Goal: Transaction & Acquisition: Purchase product/service

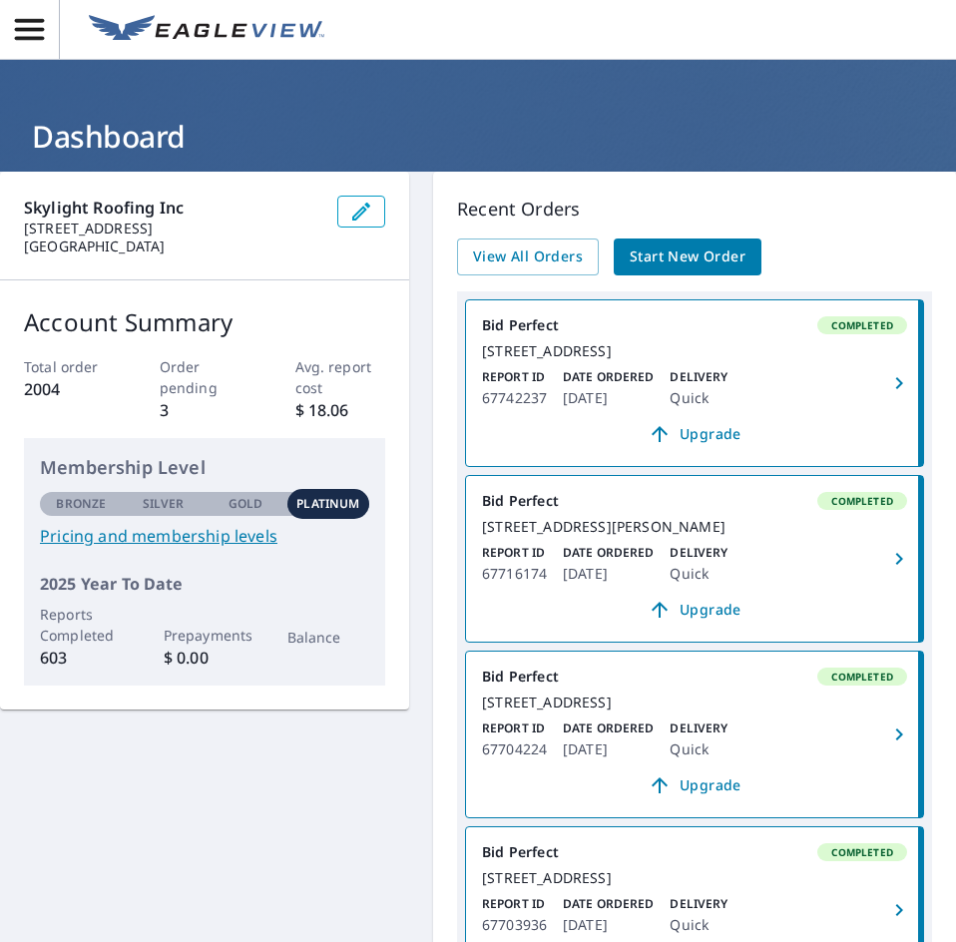
click at [684, 260] on span "Start New Order" at bounding box center [688, 256] width 116 height 25
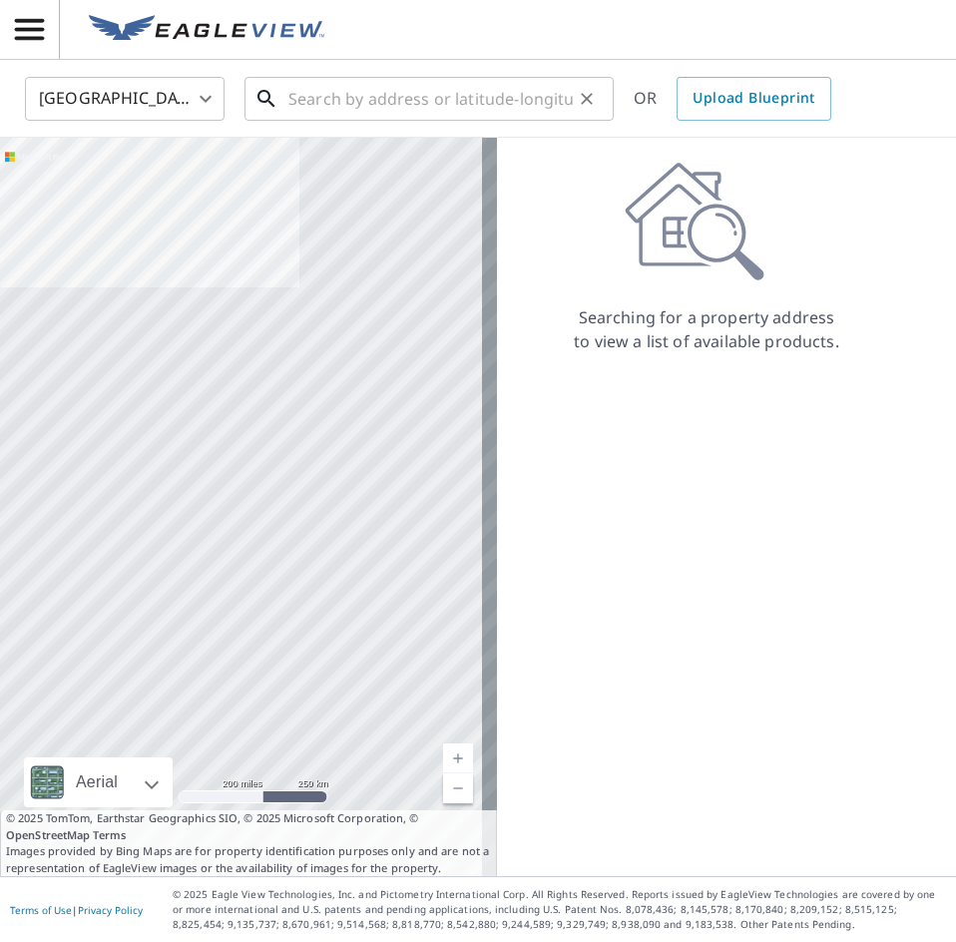
click at [396, 97] on input "text" at bounding box center [430, 99] width 284 height 56
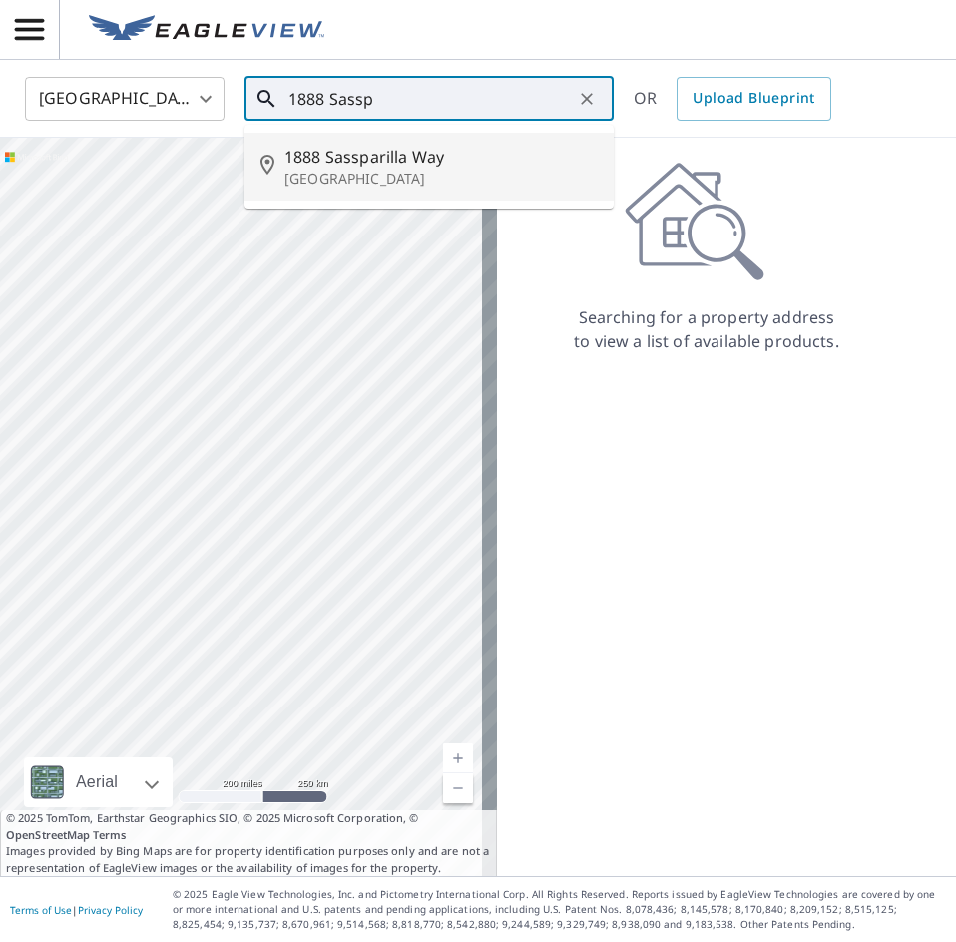
click at [427, 172] on p "[GEOGRAPHIC_DATA]" at bounding box center [440, 179] width 313 height 20
type input "[STREET_ADDRESS]"
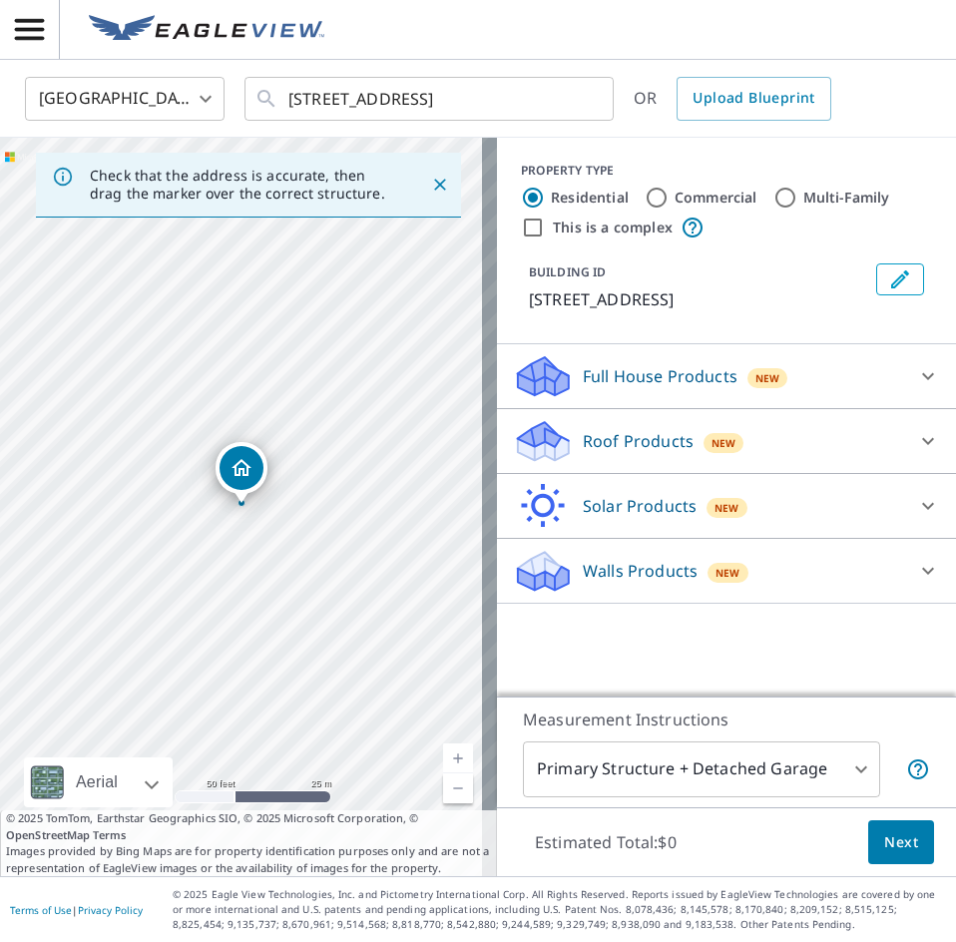
click at [619, 446] on p "Roof Products" at bounding box center [638, 441] width 111 height 24
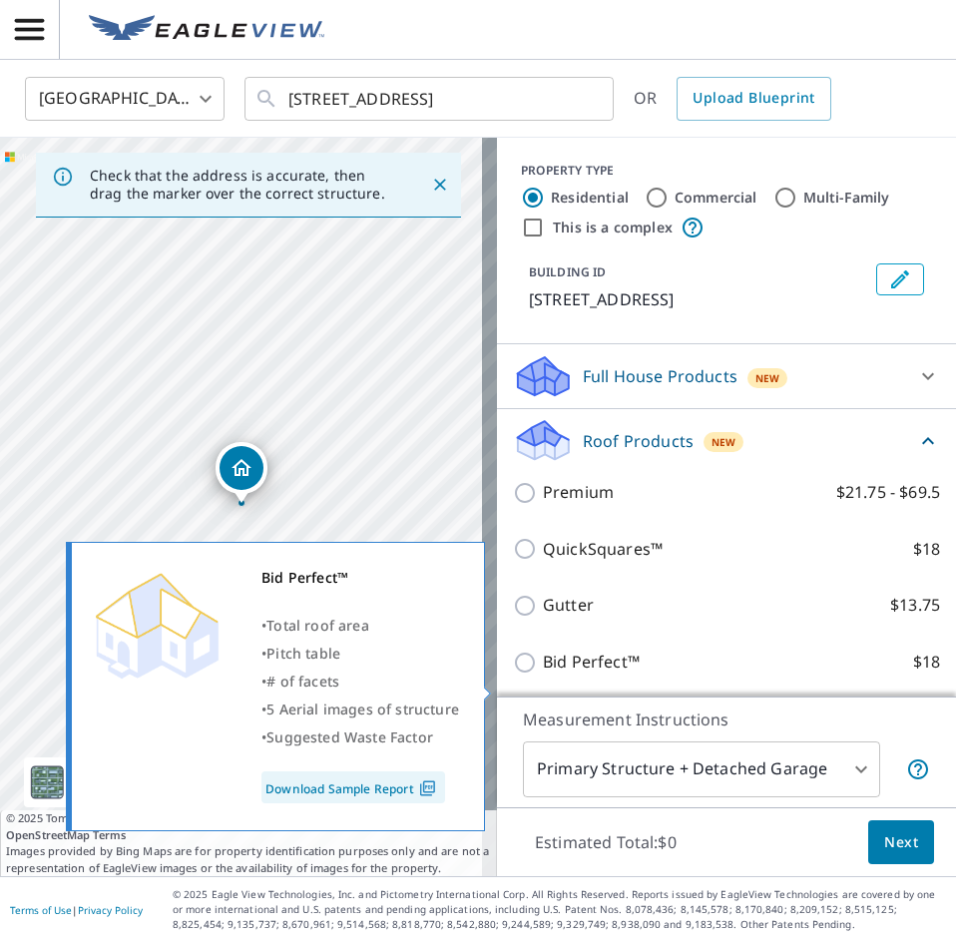
click at [513, 674] on input "Bid Perfect™ $18" at bounding box center [528, 662] width 30 height 24
checkbox input "true"
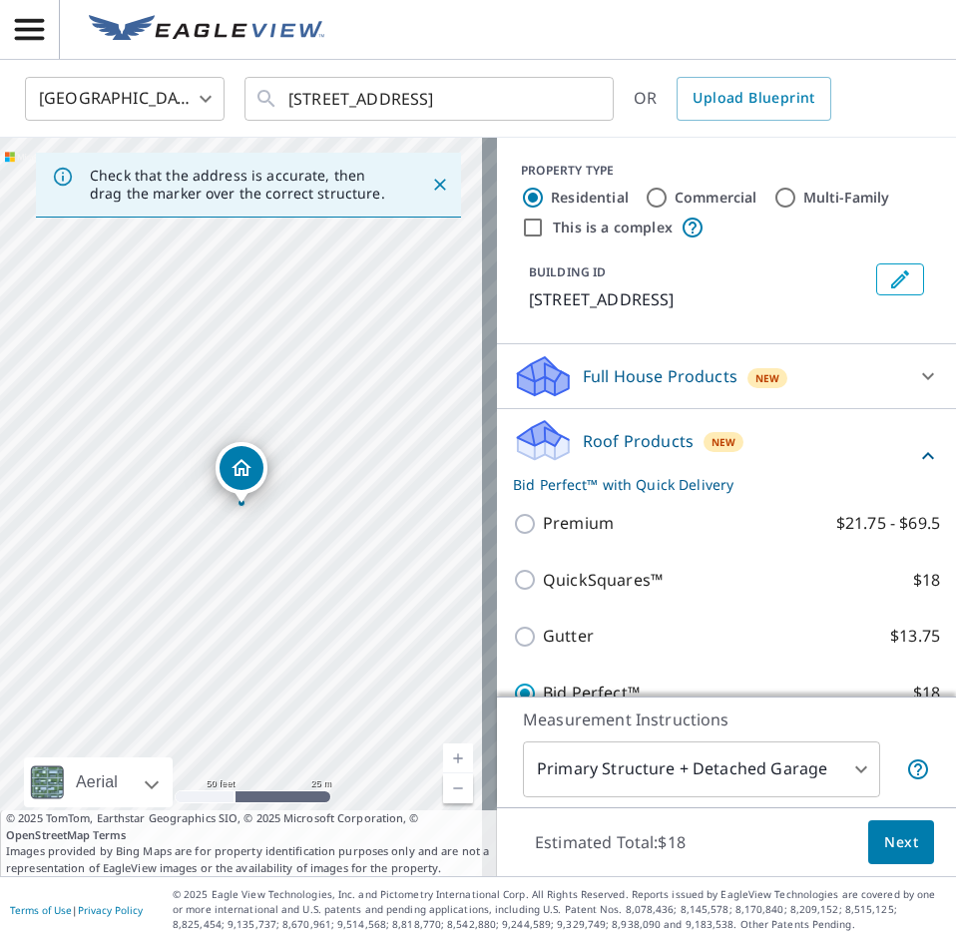
click at [887, 834] on span "Next" at bounding box center [901, 842] width 34 height 25
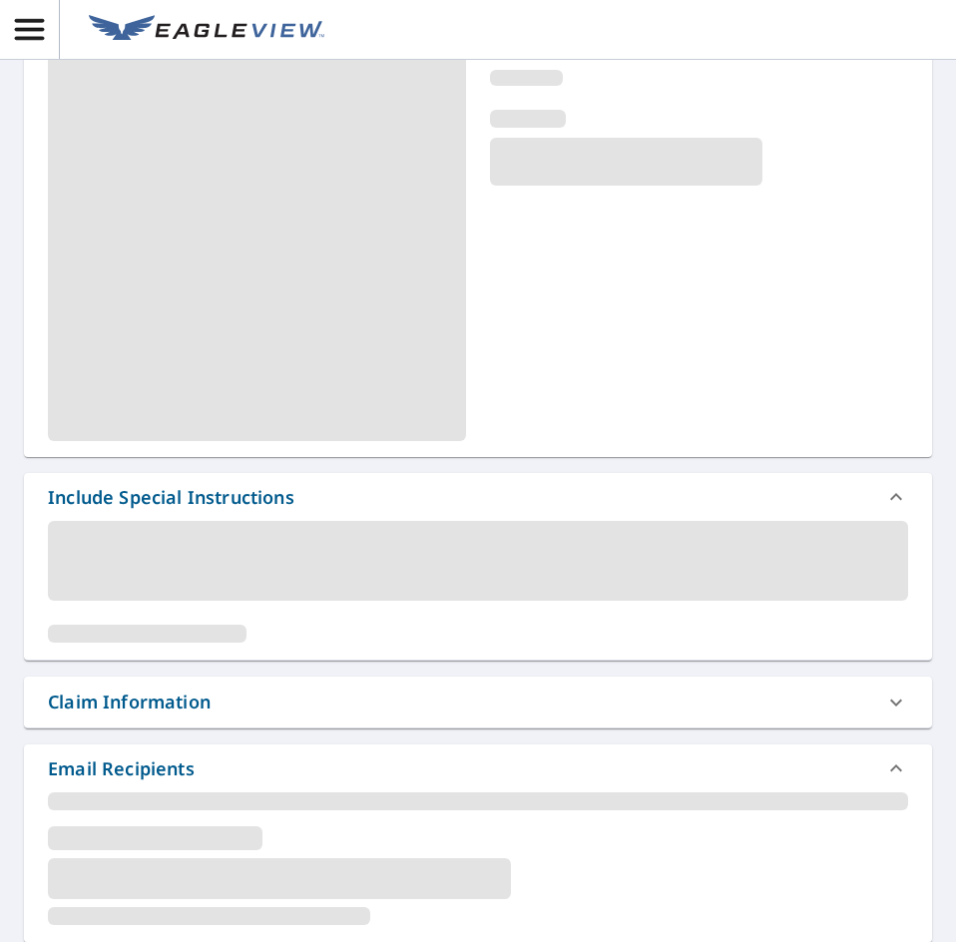
scroll to position [499, 0]
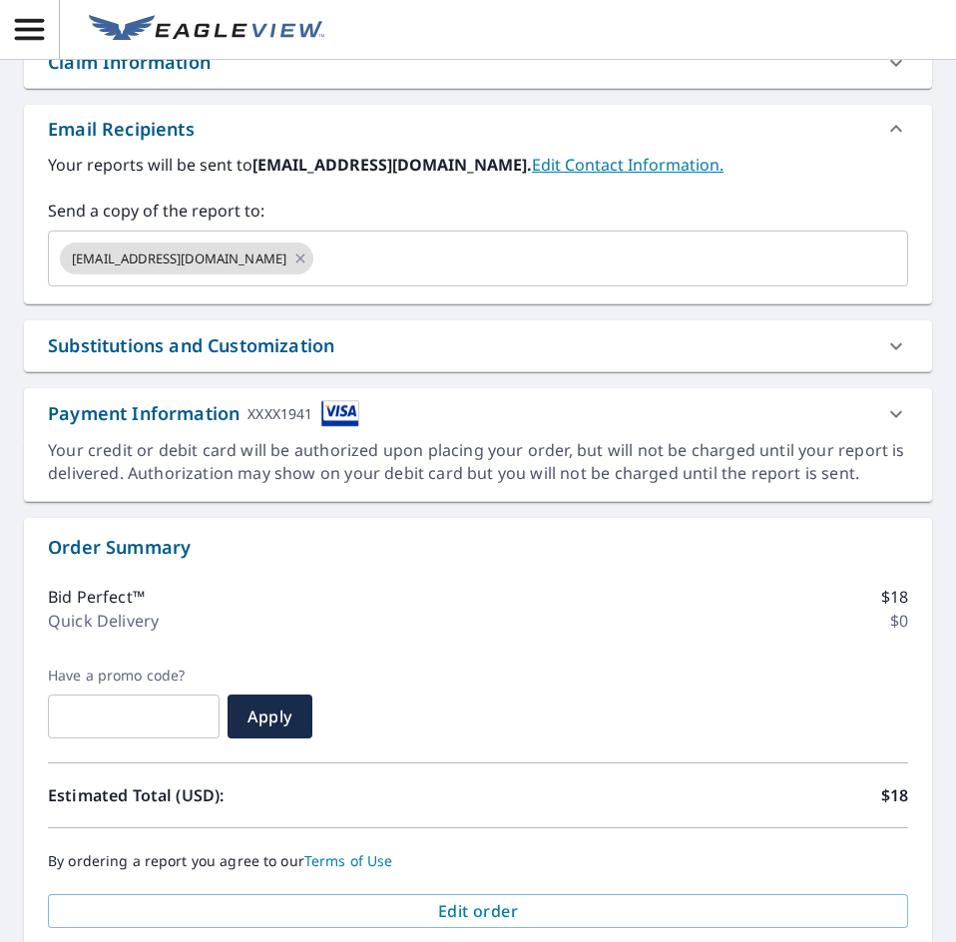
click at [250, 356] on div "Substitutions and Customization" at bounding box center [191, 345] width 286 height 27
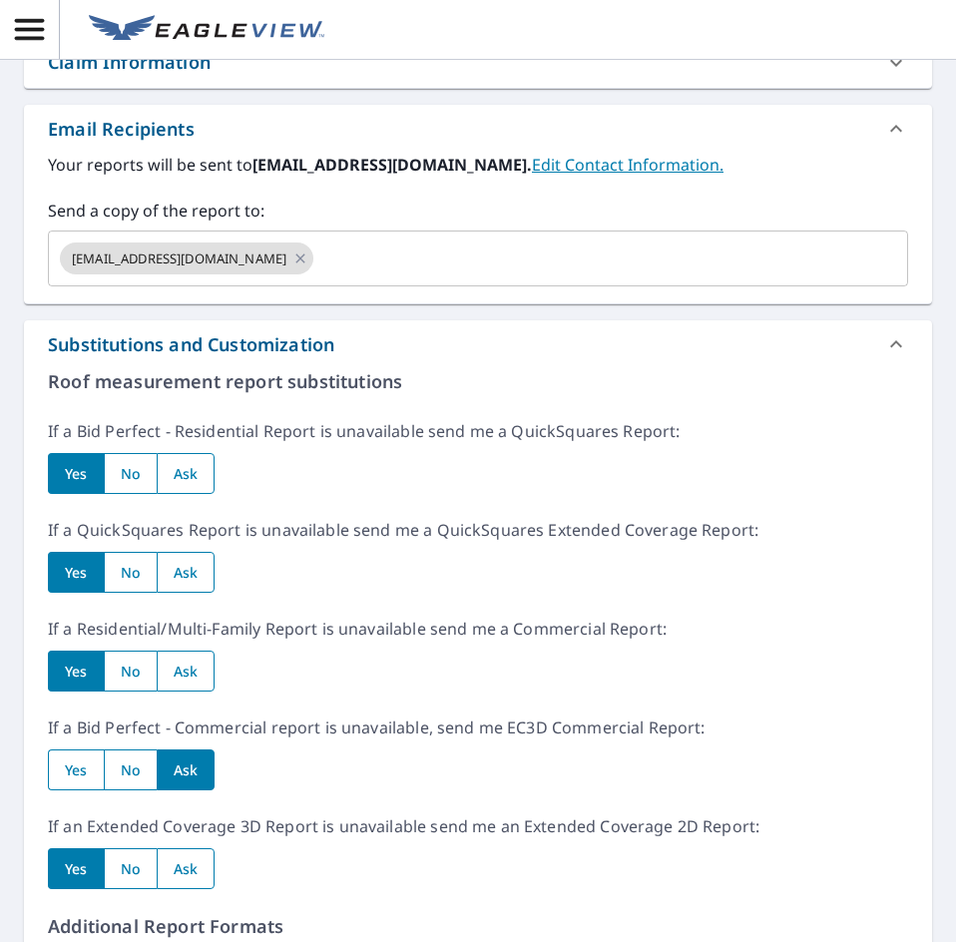
click at [136, 475] on input "radio" at bounding box center [130, 473] width 53 height 41
radio input "true"
click at [130, 574] on input "radio" at bounding box center [130, 572] width 53 height 41
radio input "true"
drag, startPoint x: 134, startPoint y: 664, endPoint x: 137, endPoint y: 713, distance: 49.0
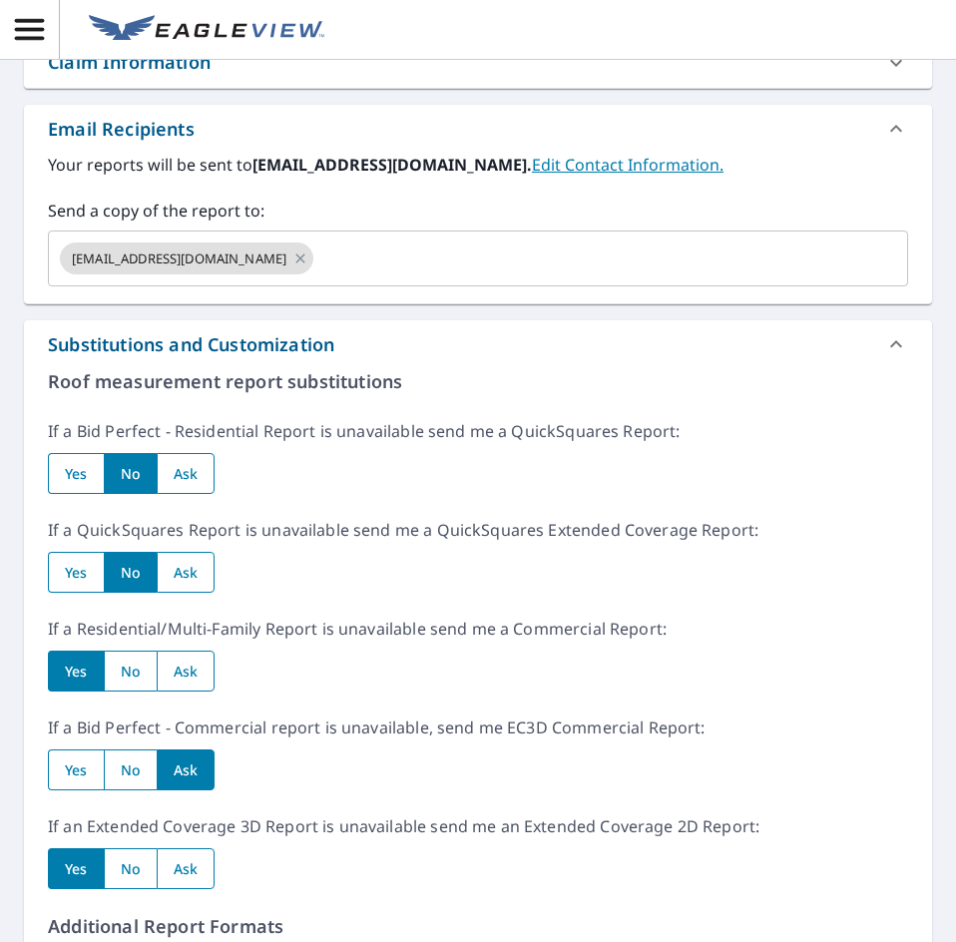
click at [135, 669] on input "radio" at bounding box center [130, 670] width 53 height 41
radio input "true"
drag, startPoint x: 140, startPoint y: 763, endPoint x: 118, endPoint y: 867, distance: 106.1
click at [140, 765] on input "radio" at bounding box center [130, 769] width 53 height 41
radio input "true"
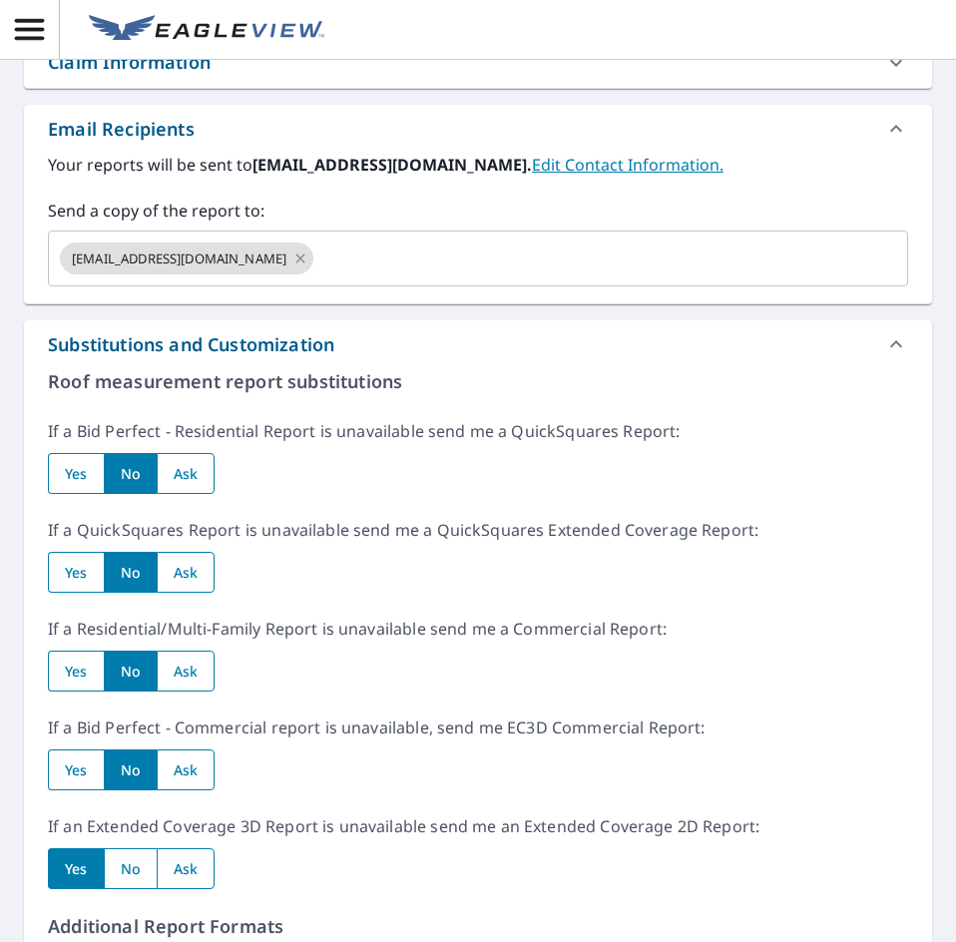
click at [128, 870] on input "radio" at bounding box center [130, 868] width 53 height 41
radio input "true"
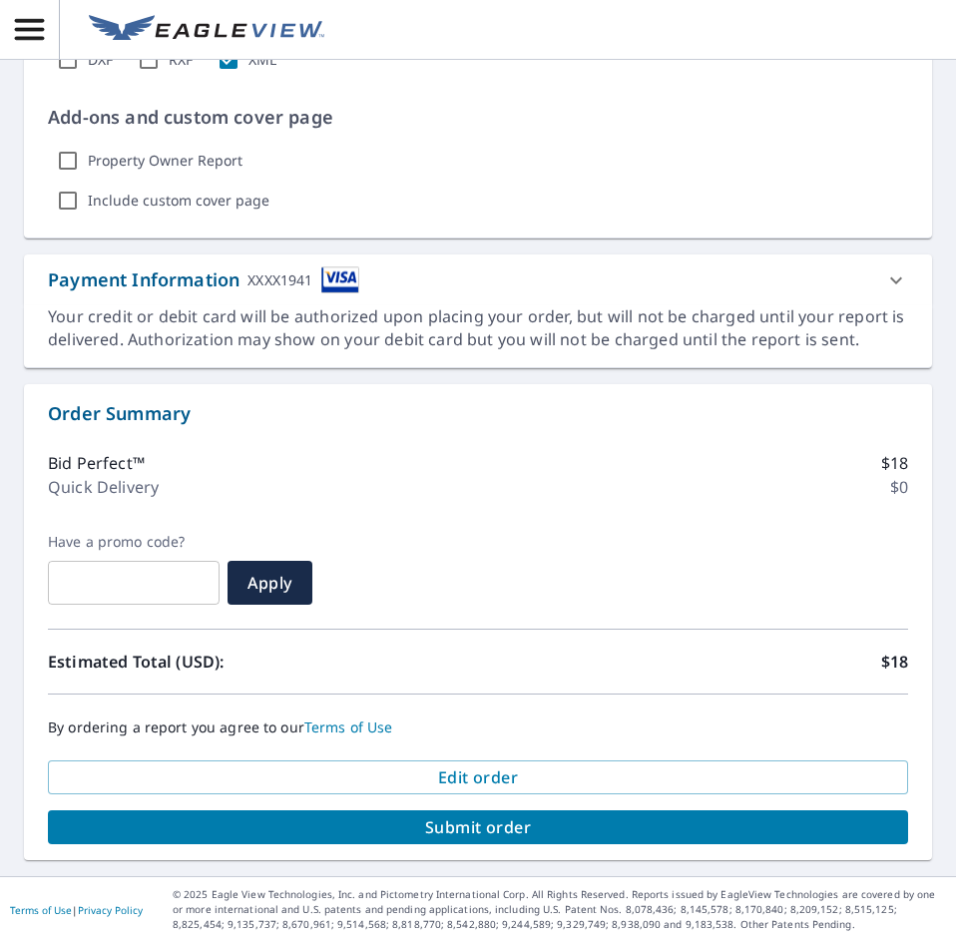
click at [630, 823] on span "Submit order" at bounding box center [478, 827] width 828 height 22
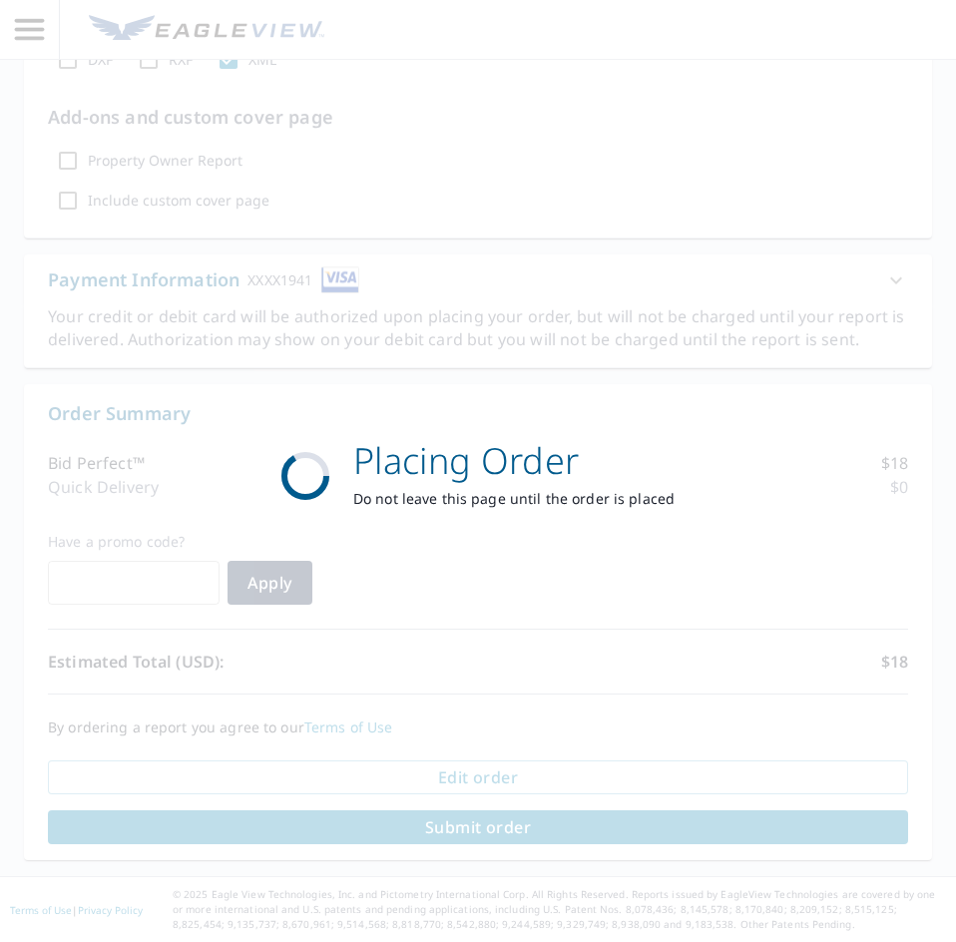
scroll to position [1292, 0]
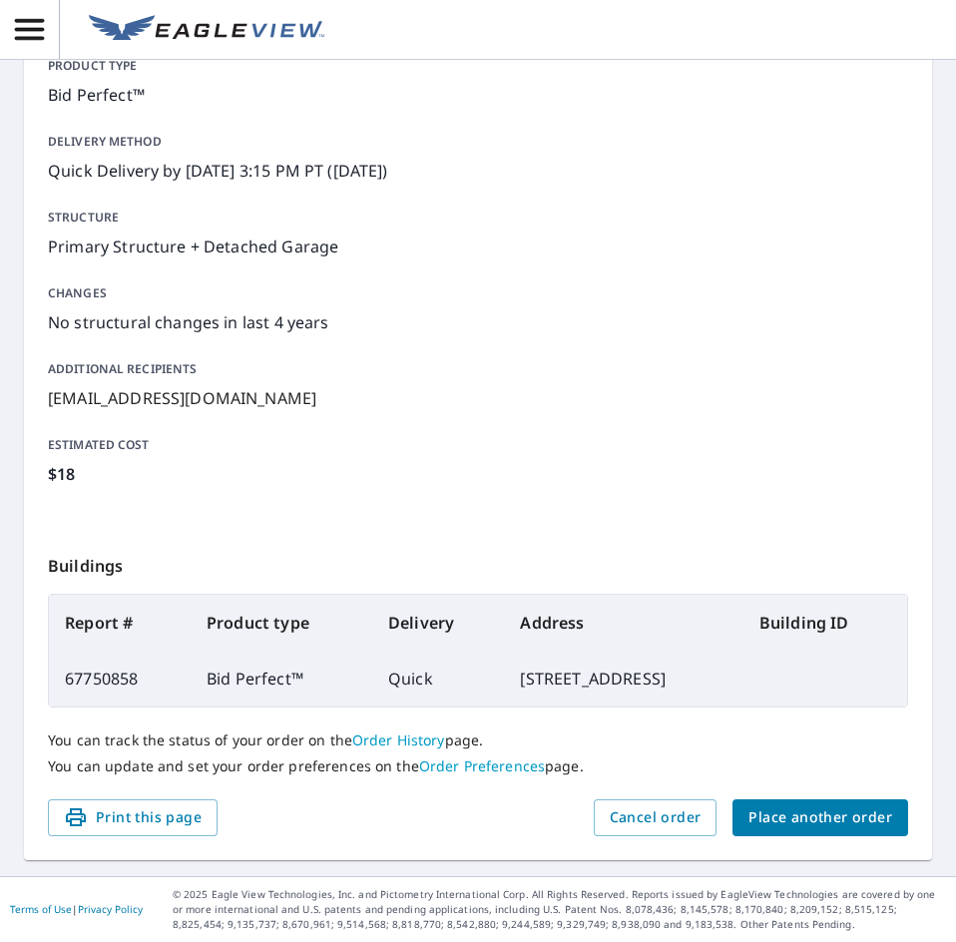
scroll to position [234, 0]
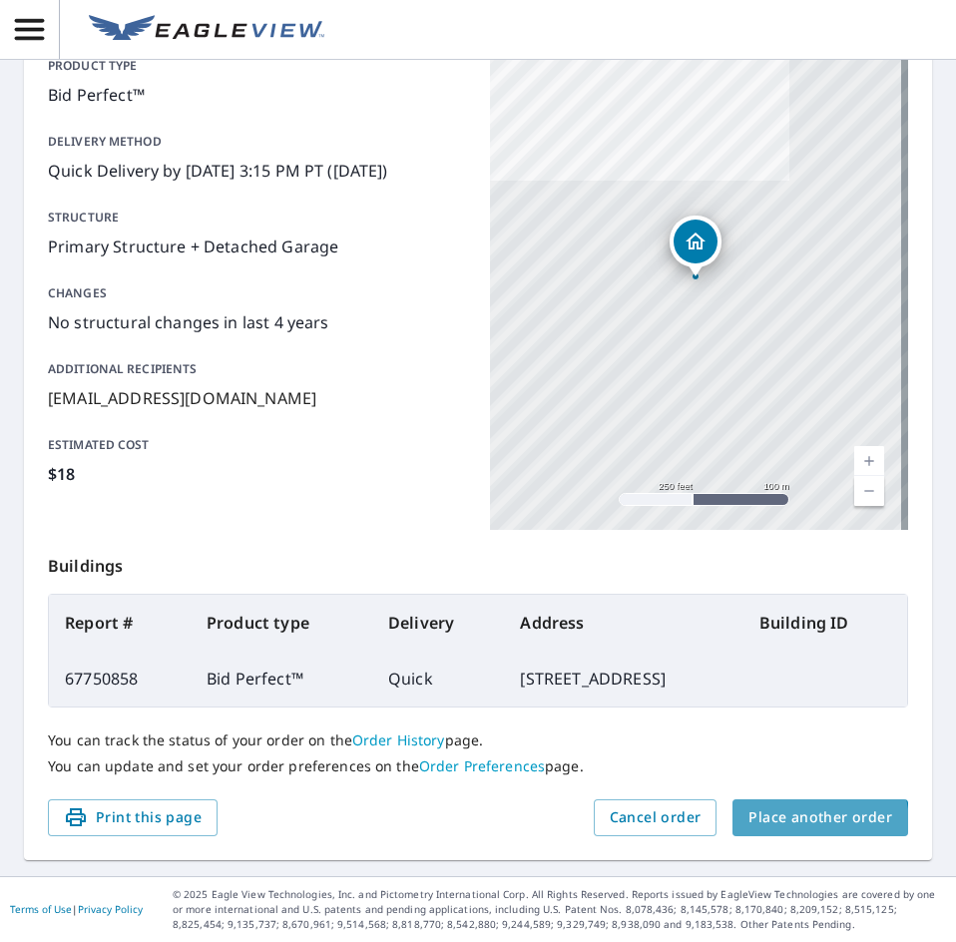
click at [795, 823] on span "Place another order" at bounding box center [820, 817] width 144 height 25
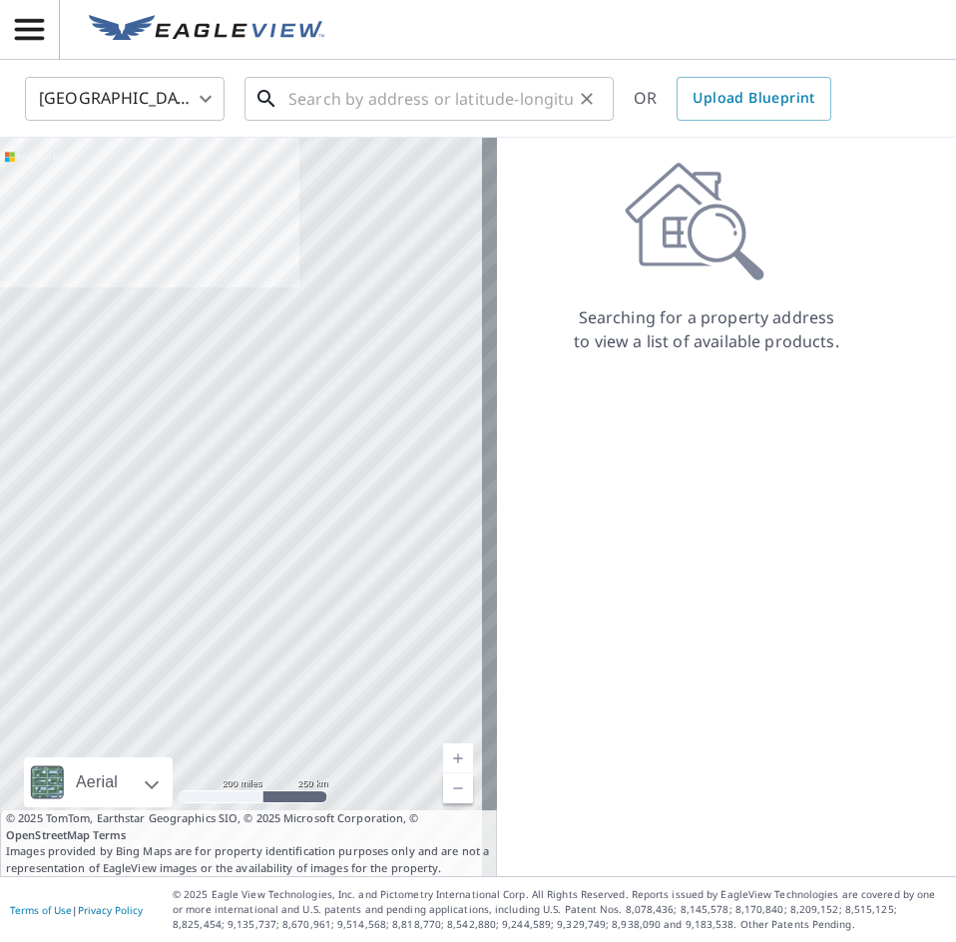
click at [358, 84] on input "text" at bounding box center [430, 99] width 284 height 56
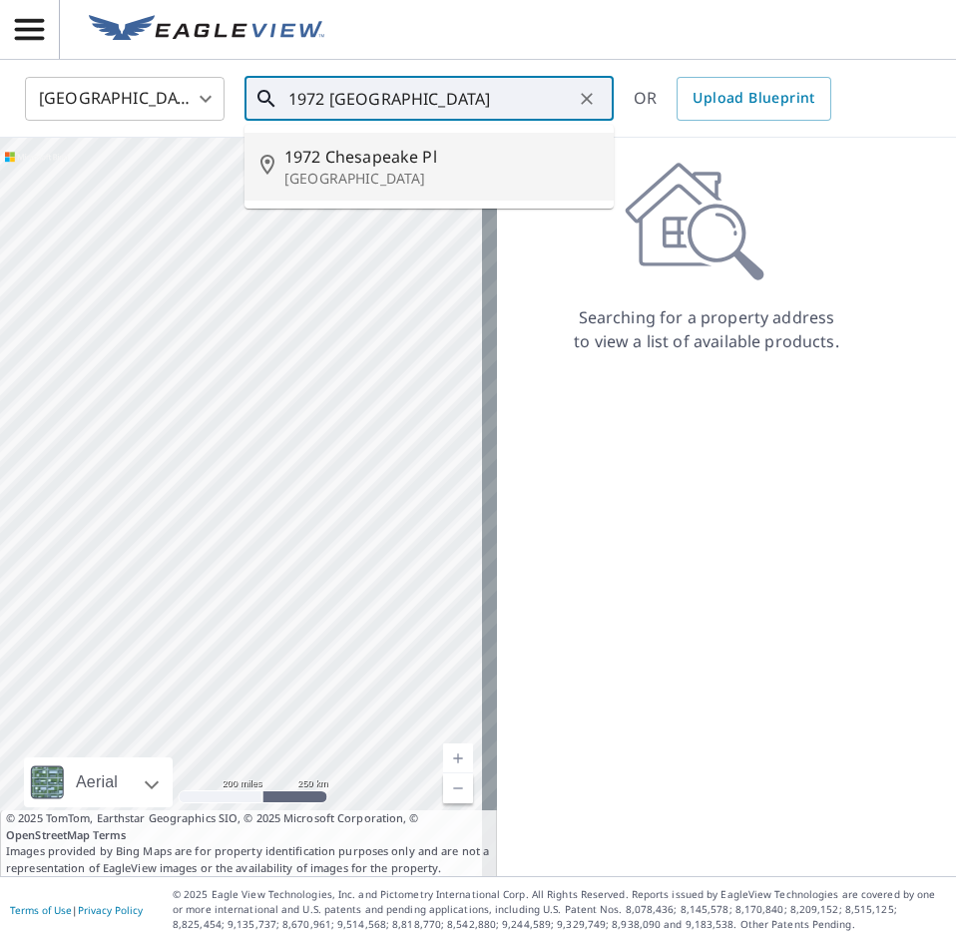
click at [391, 190] on li "[STREET_ADDRESS]" at bounding box center [428, 167] width 369 height 68
type input "[STREET_ADDRESS]"
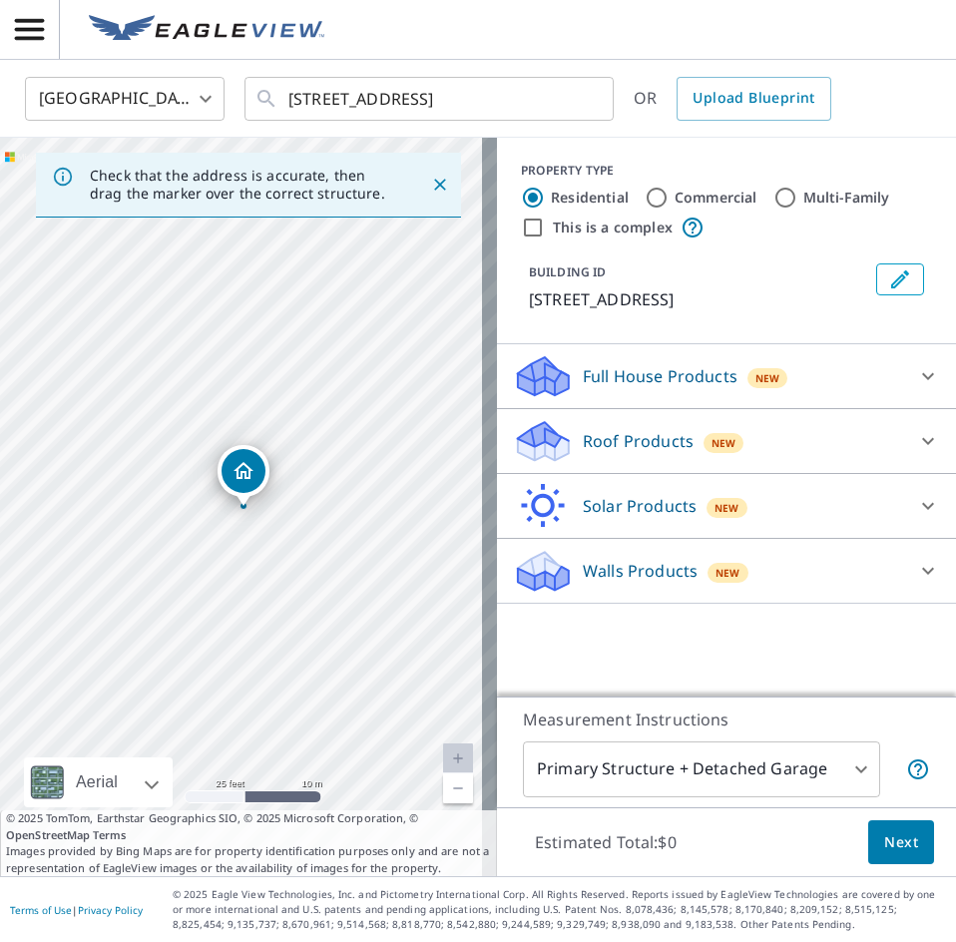
click at [614, 449] on p "Roof Products" at bounding box center [638, 441] width 111 height 24
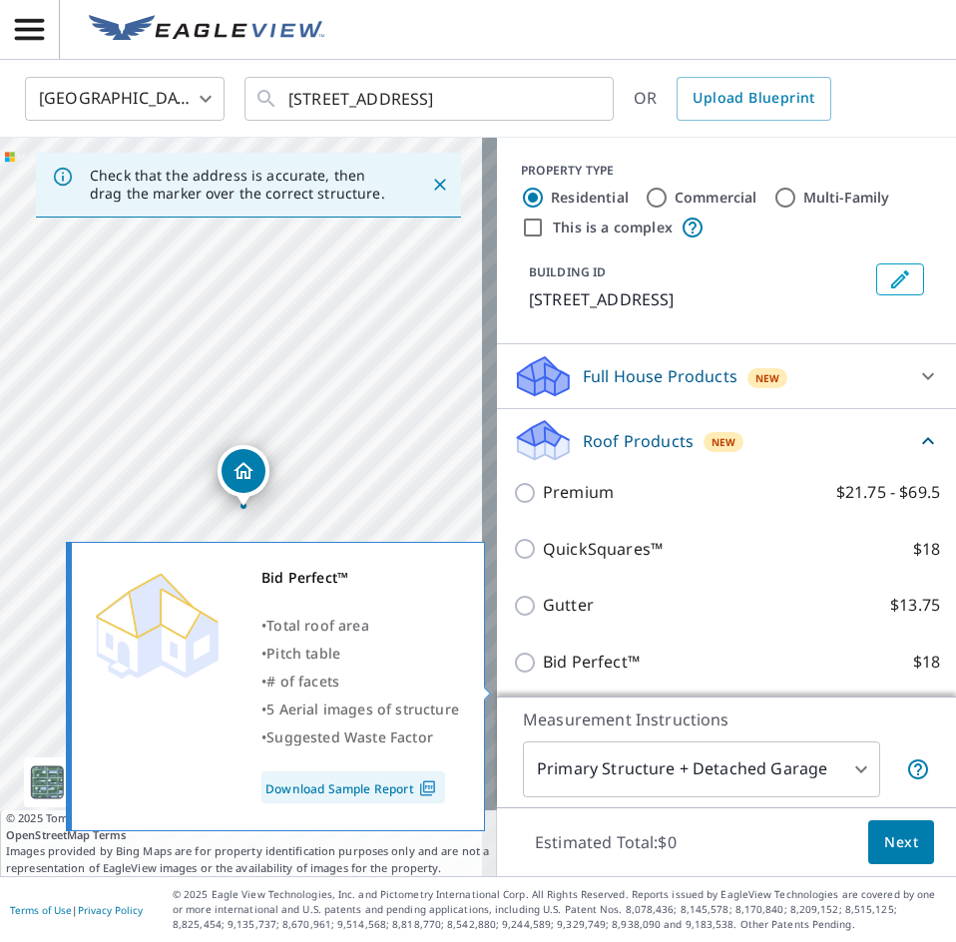
click at [513, 674] on input "Bid Perfect™ $18" at bounding box center [528, 662] width 30 height 24
checkbox input "true"
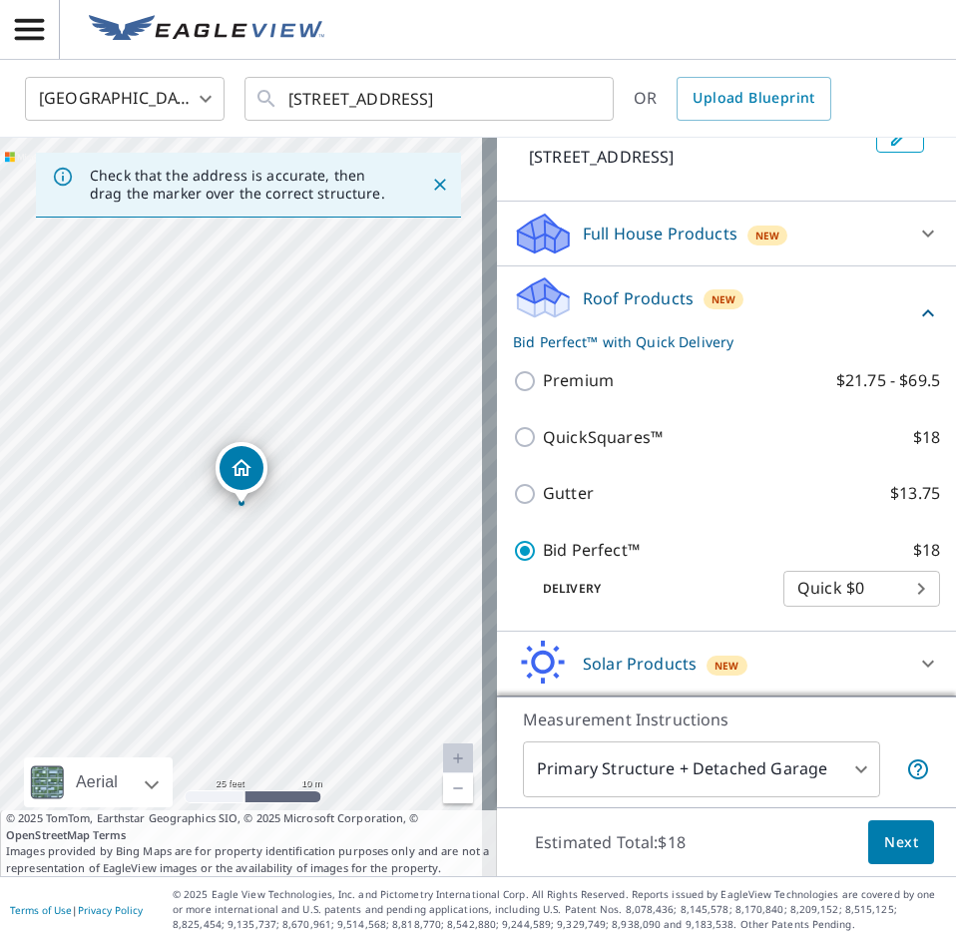
scroll to position [200, 0]
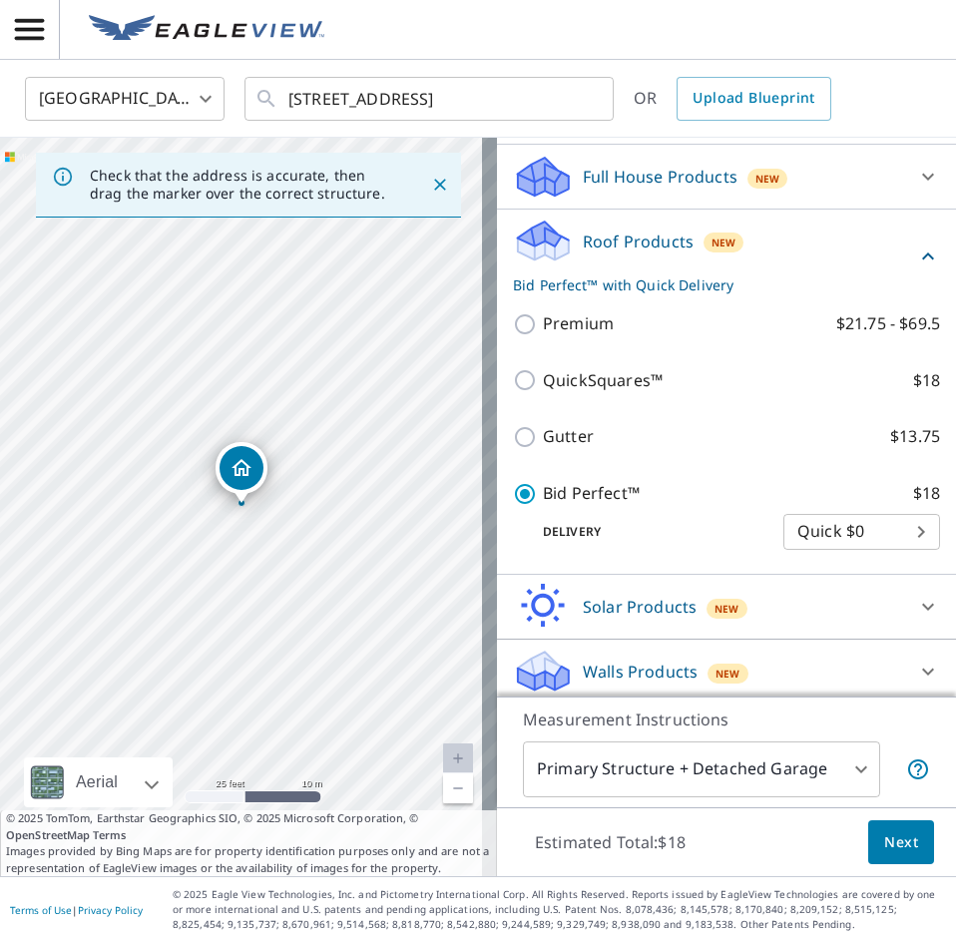
click at [898, 847] on span "Next" at bounding box center [901, 842] width 34 height 25
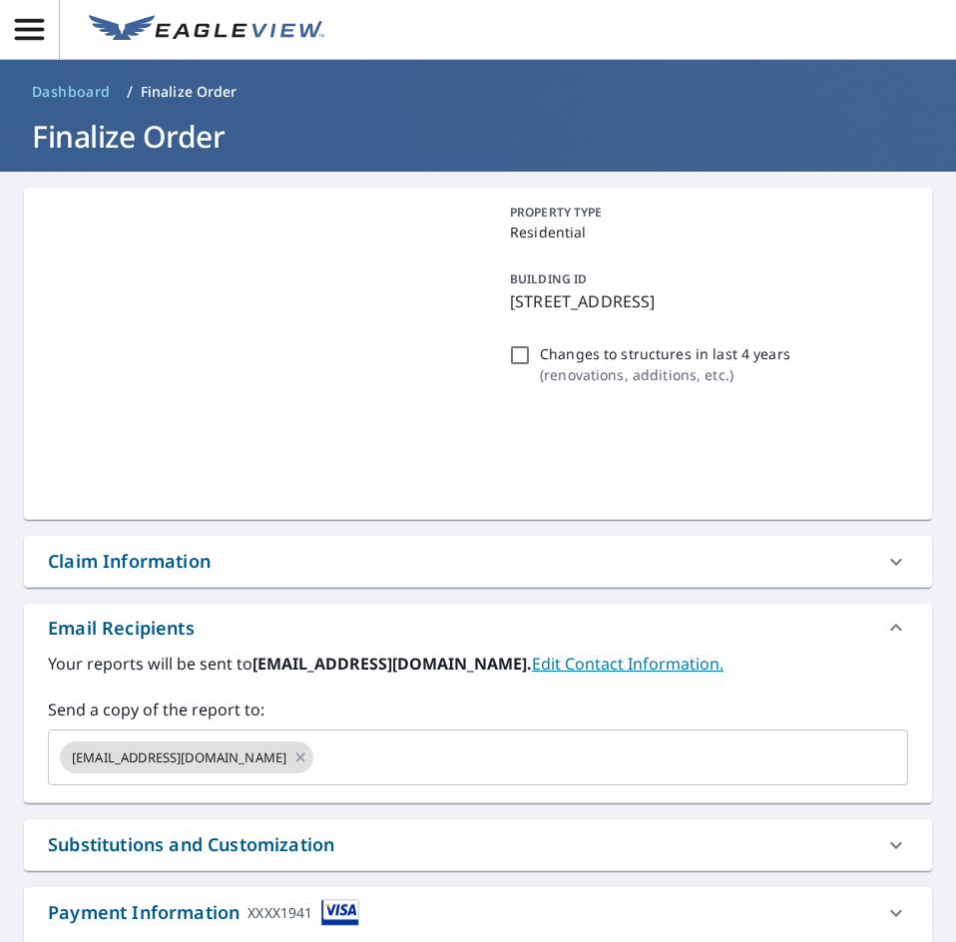
click at [330, 840] on div "Substitutions and Customization" at bounding box center [191, 844] width 286 height 27
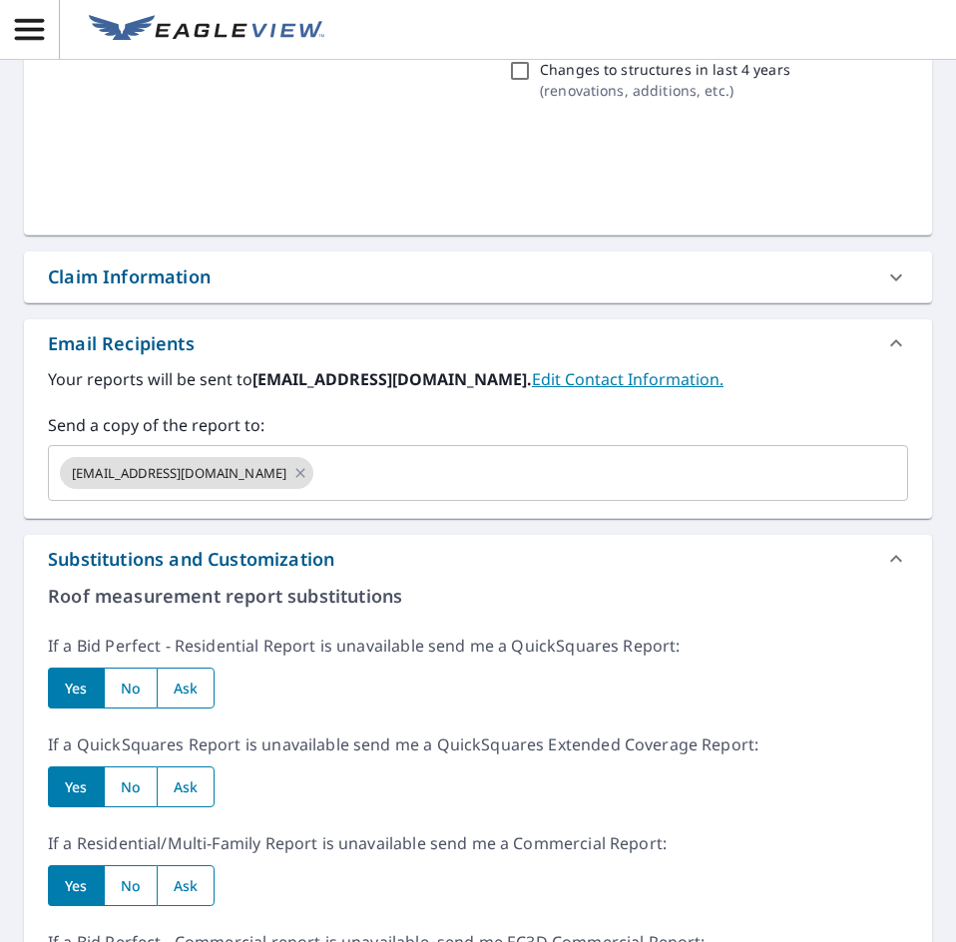
scroll to position [499, 0]
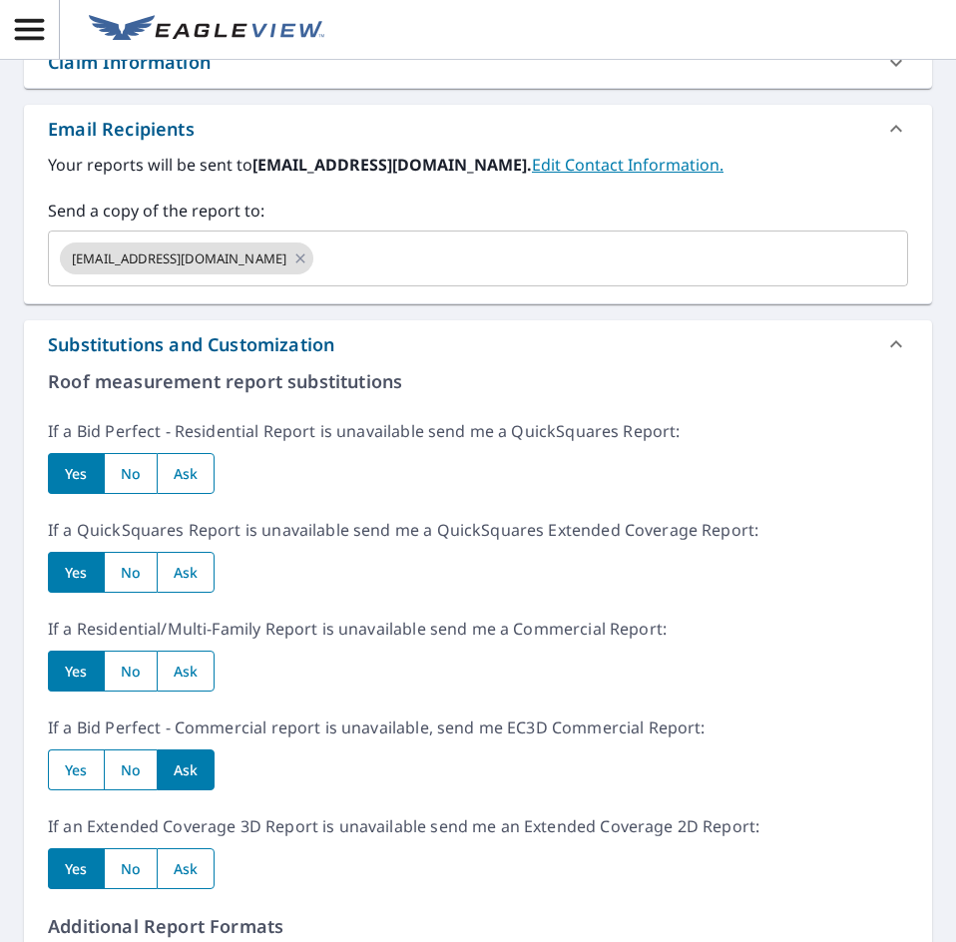
click at [140, 466] on input "radio" at bounding box center [130, 473] width 53 height 41
radio input "true"
click at [135, 578] on input "radio" at bounding box center [130, 572] width 53 height 41
radio input "true"
click at [121, 681] on input "radio" at bounding box center [130, 670] width 53 height 41
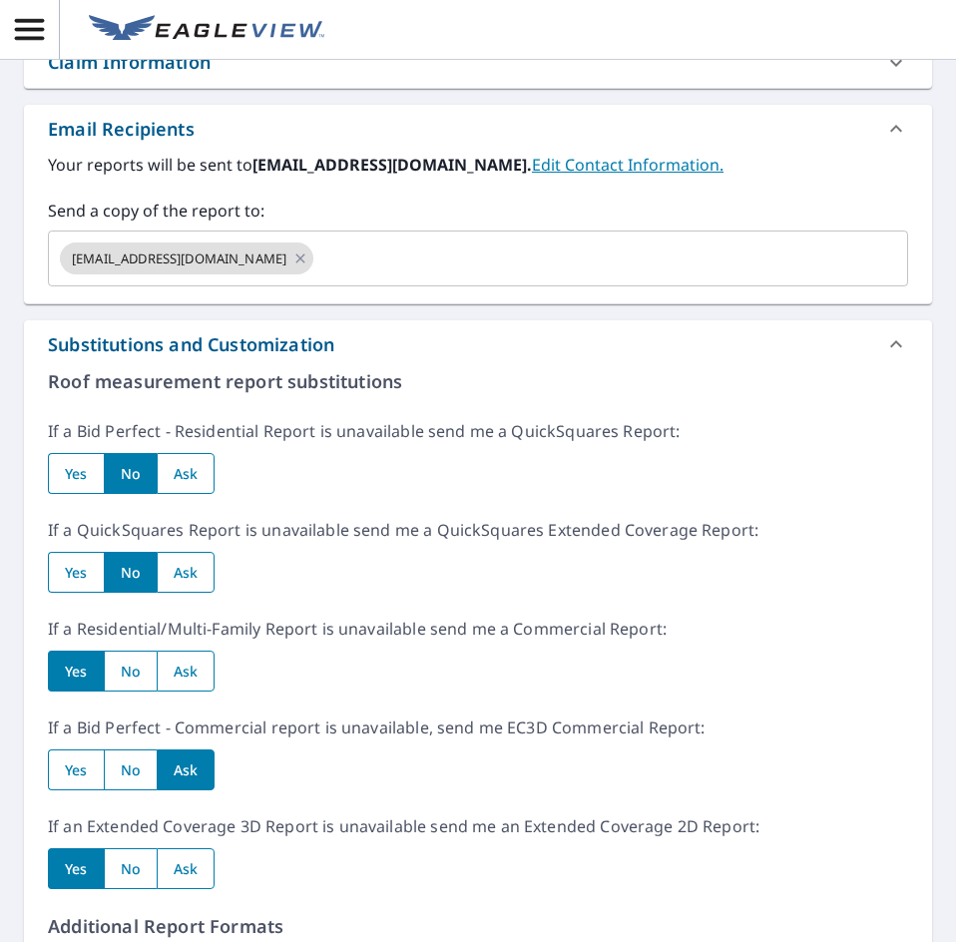
radio input "true"
drag, startPoint x: 123, startPoint y: 769, endPoint x: 135, endPoint y: 830, distance: 62.0
click at [124, 771] on input "radio" at bounding box center [130, 769] width 53 height 41
radio input "true"
click at [136, 863] on input "radio" at bounding box center [130, 868] width 53 height 41
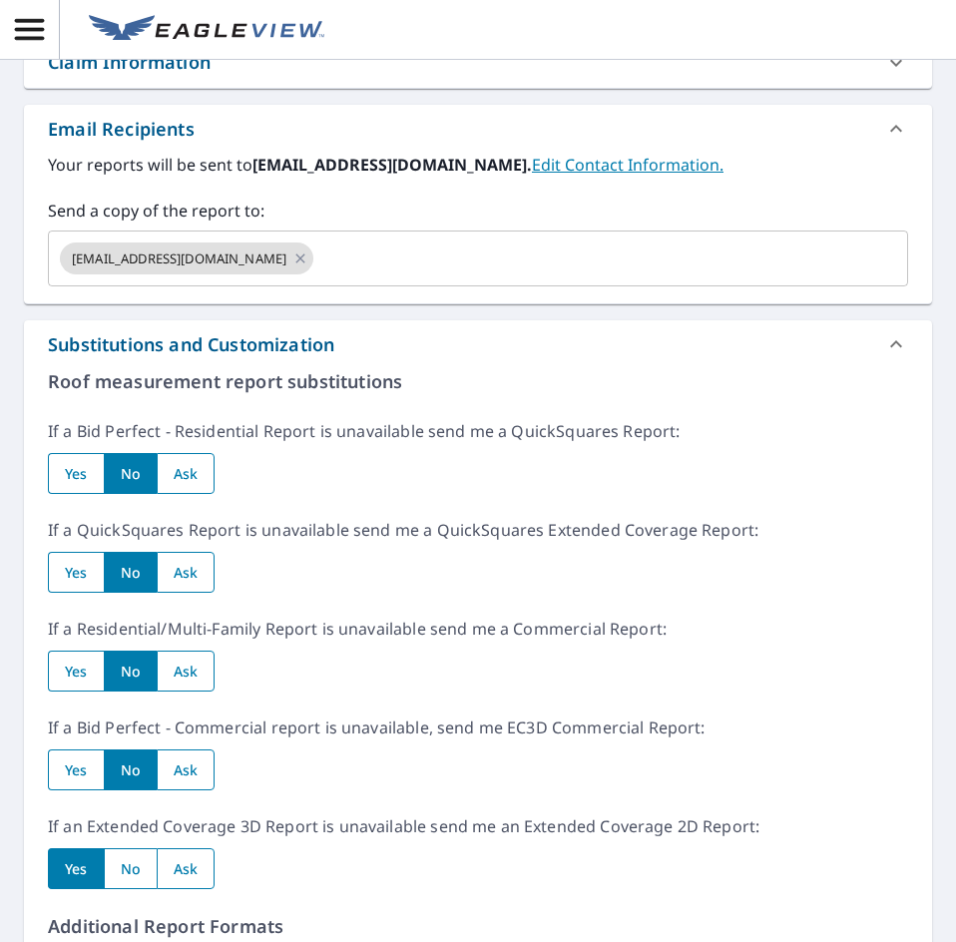
radio input "true"
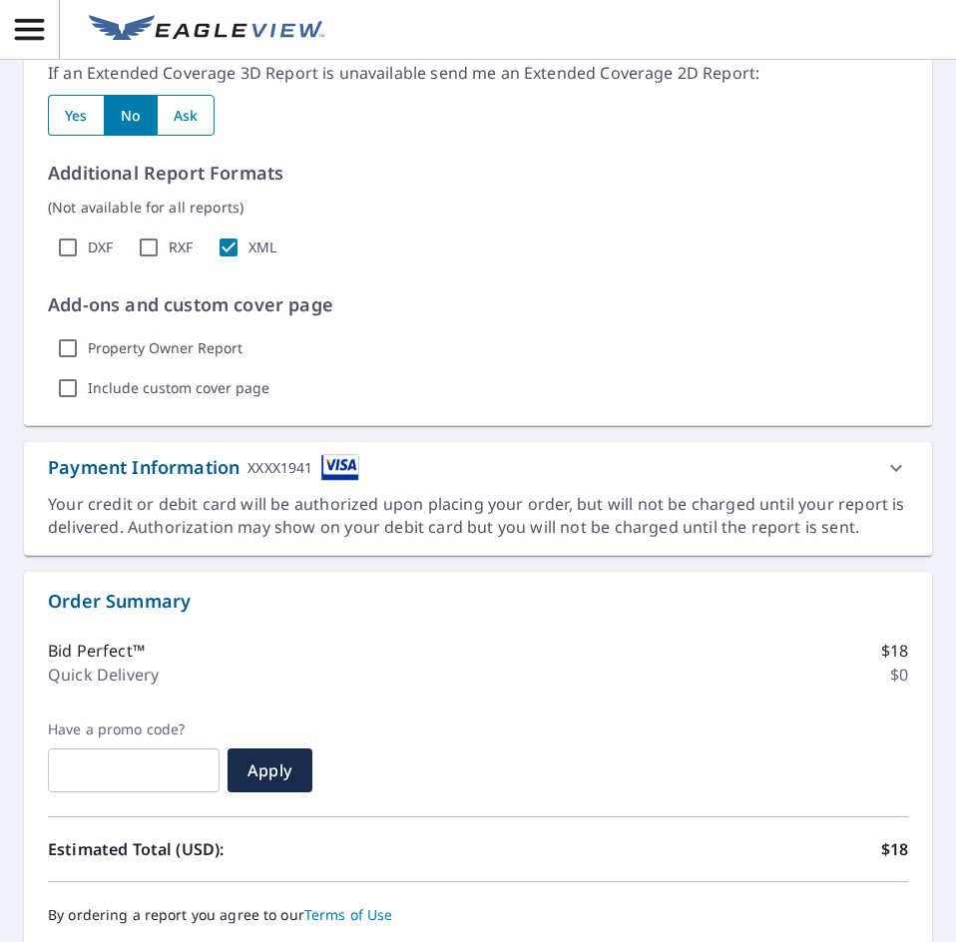
scroll to position [1397, 0]
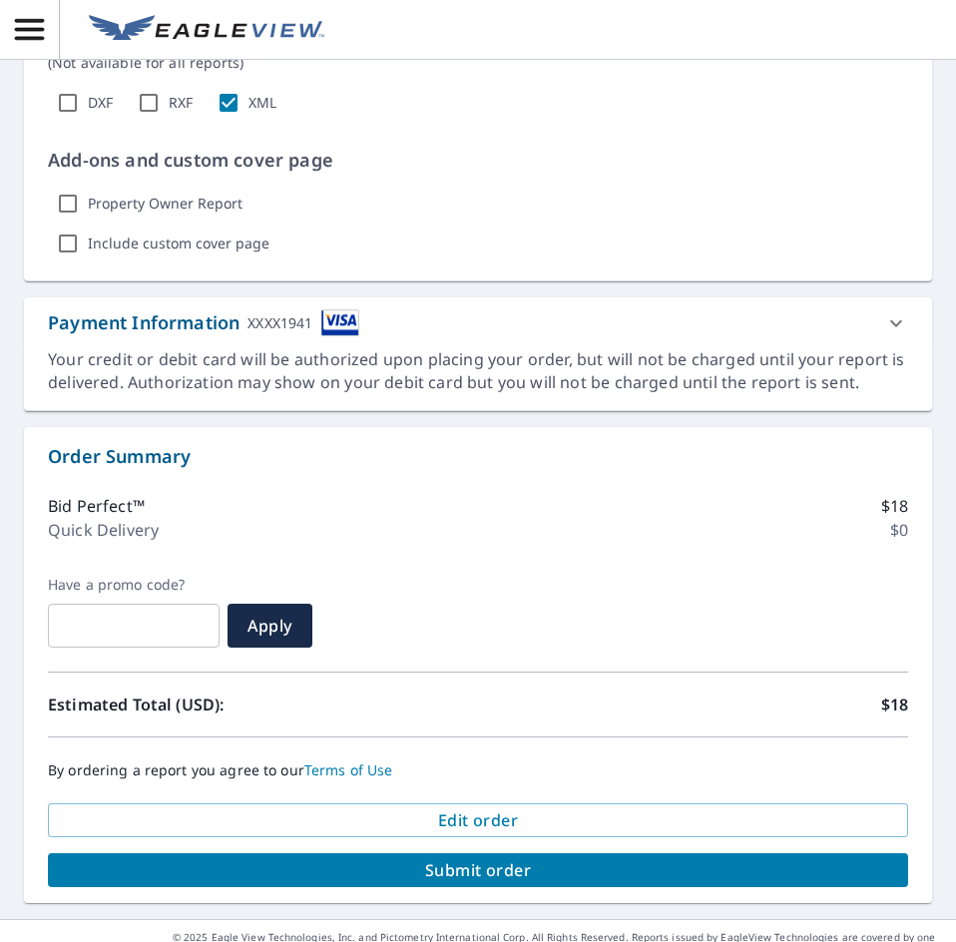
click at [383, 871] on span "Submit order" at bounding box center [478, 870] width 828 height 22
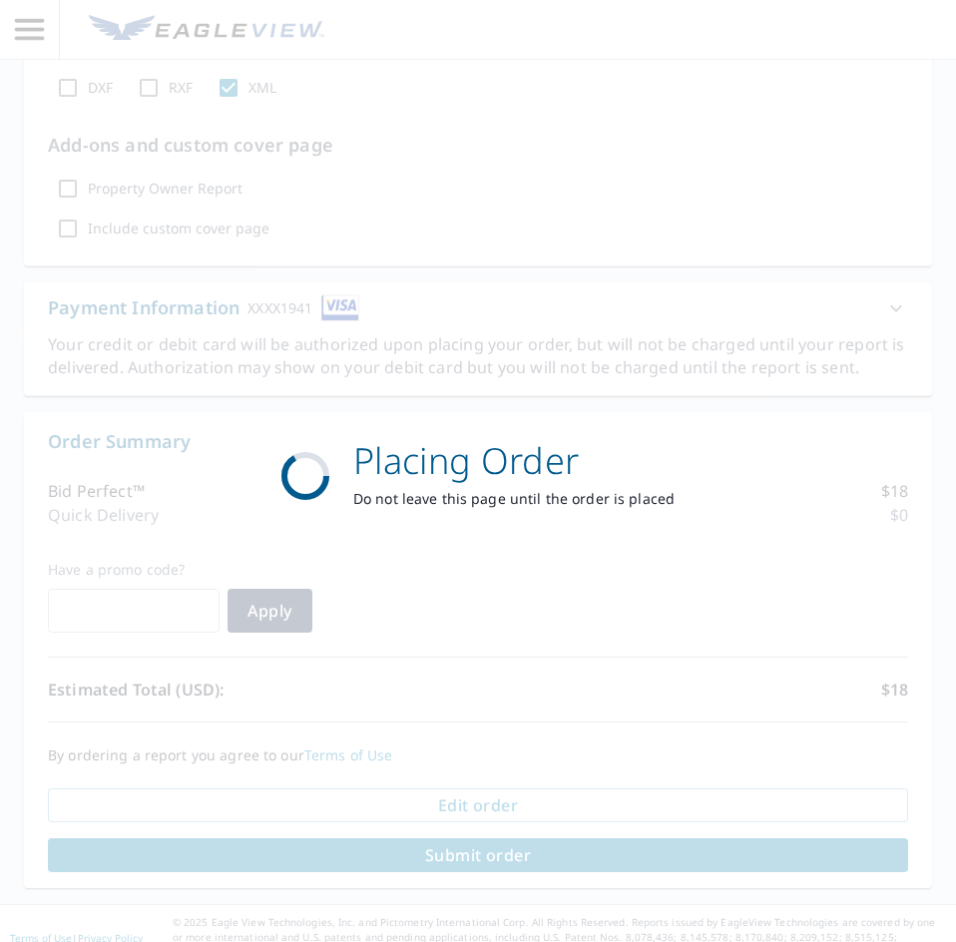
scroll to position [1249, 0]
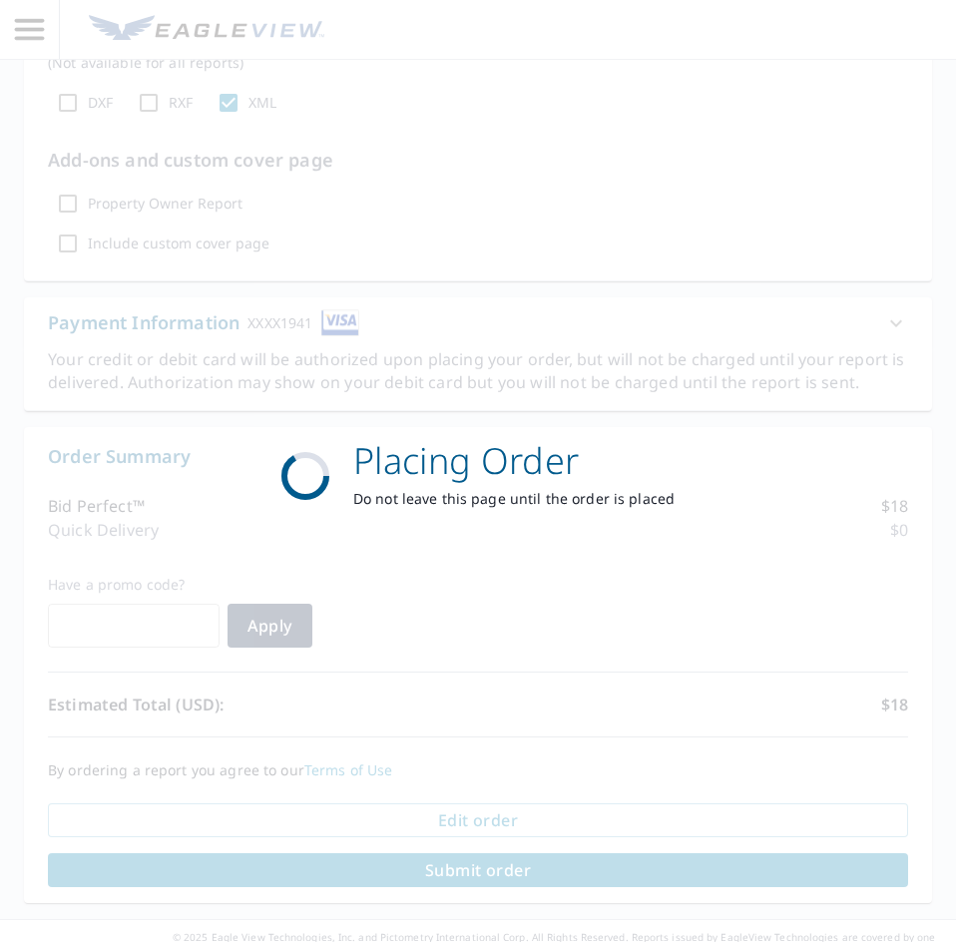
scroll to position [234, 0]
